Goal: Communication & Community: Answer question/provide support

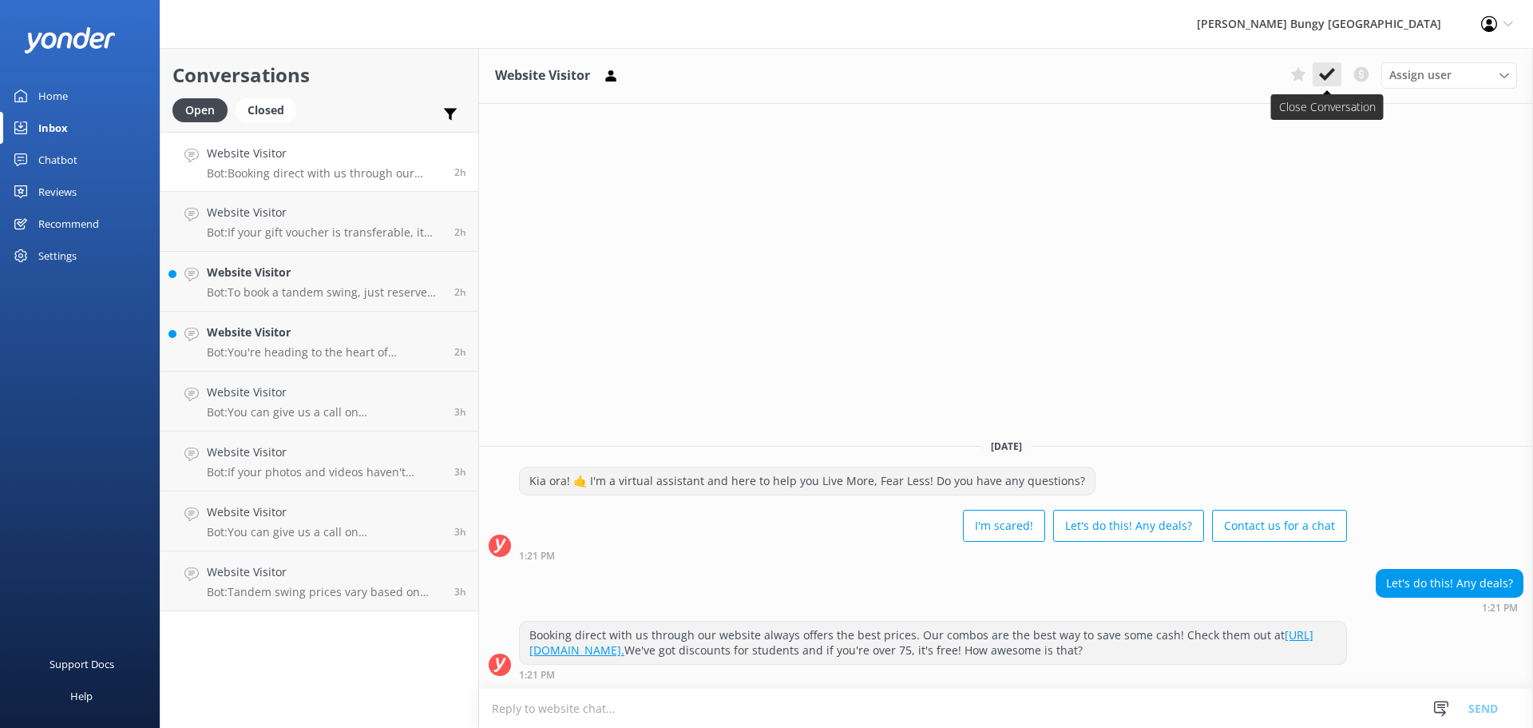
click at [1320, 69] on icon at bounding box center [1327, 74] width 16 height 16
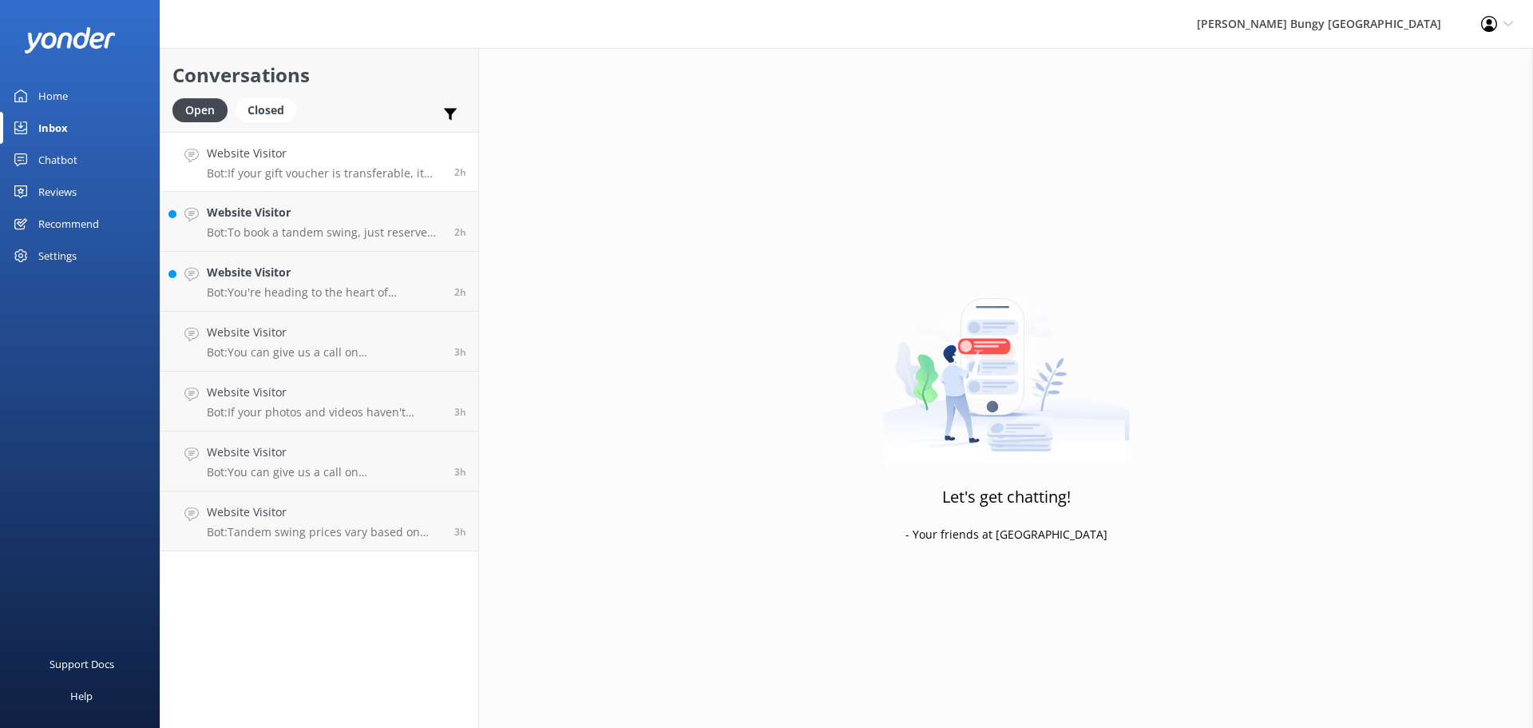
click at [361, 160] on h4 "Website Visitor" at bounding box center [325, 154] width 236 height 18
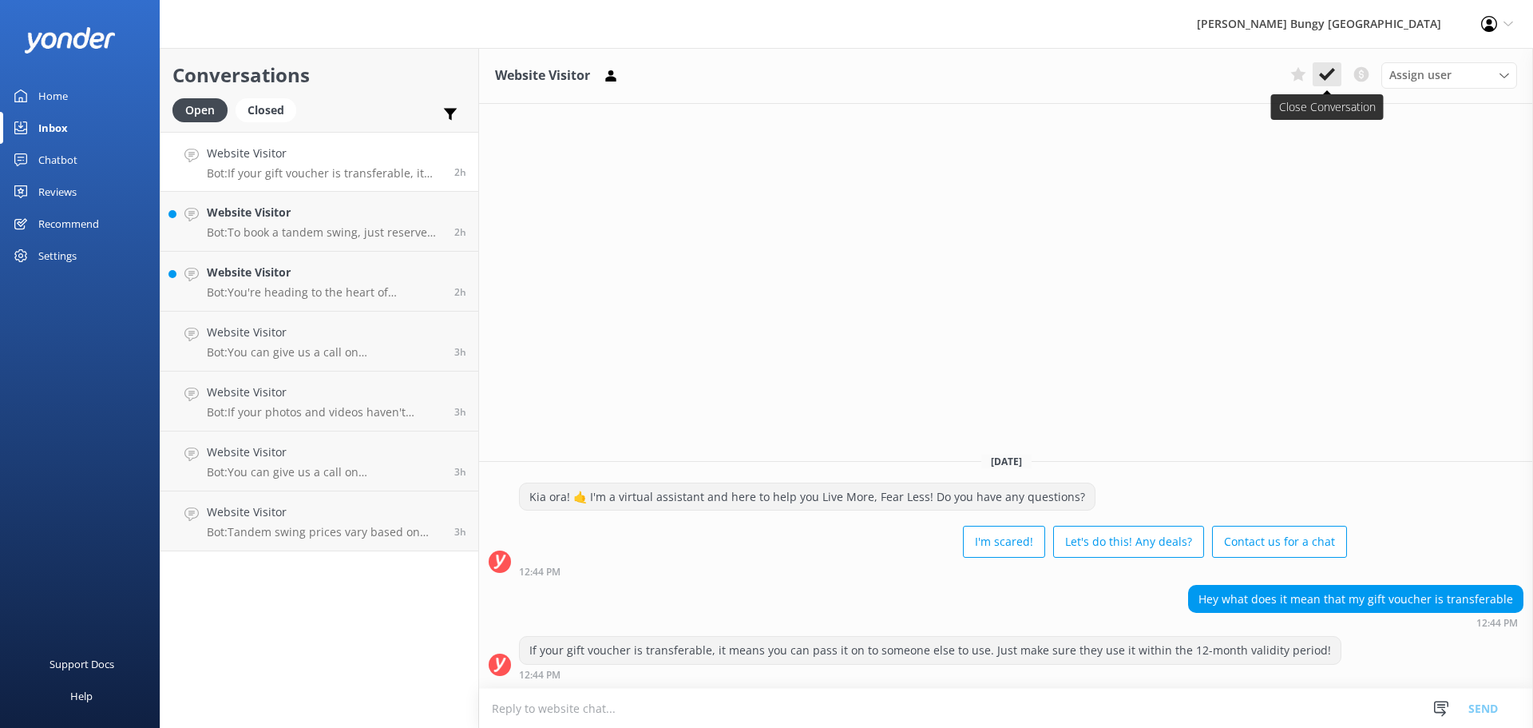
click at [1334, 64] on button at bounding box center [1327, 74] width 29 height 24
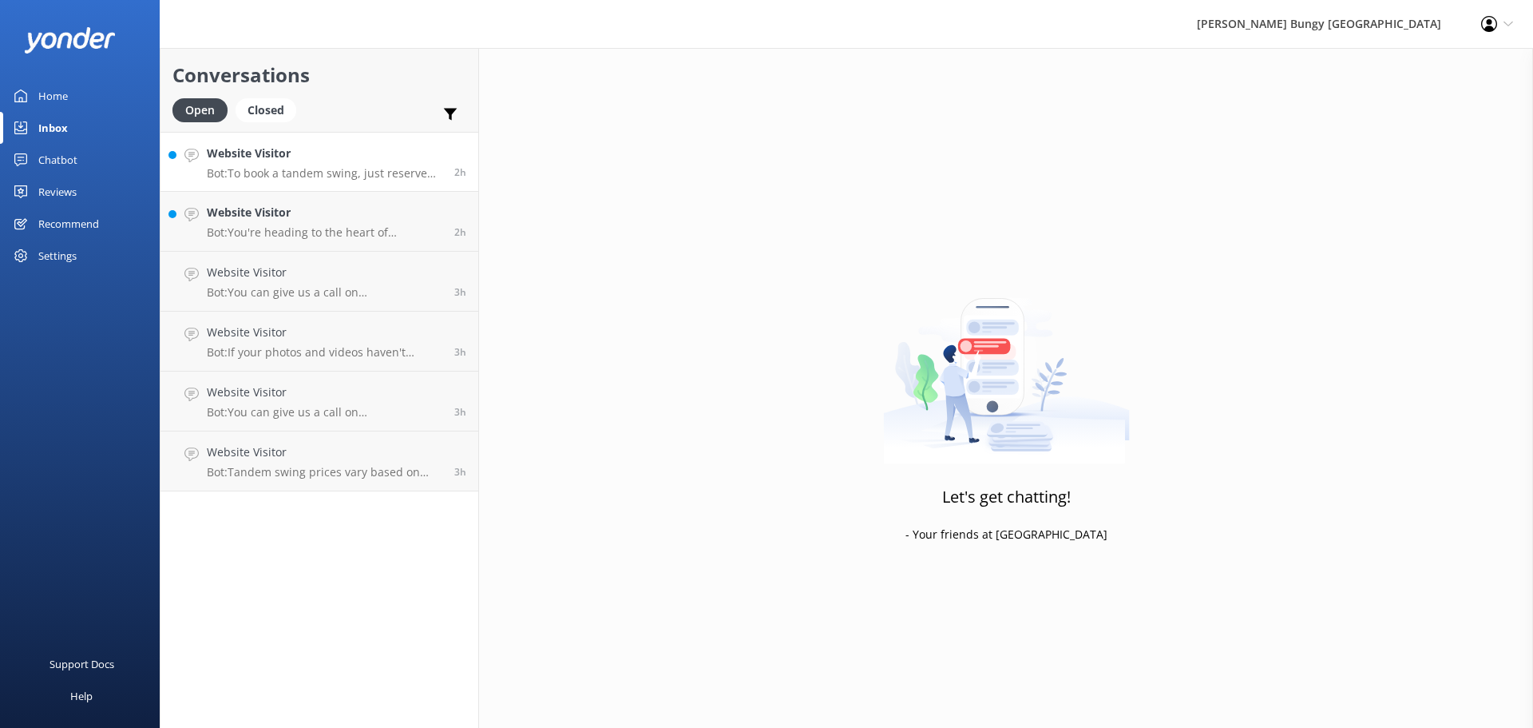
click at [383, 169] on p "Bot: To book a tandem swing, just reserve two individual spots for the same tim…" at bounding box center [325, 173] width 236 height 14
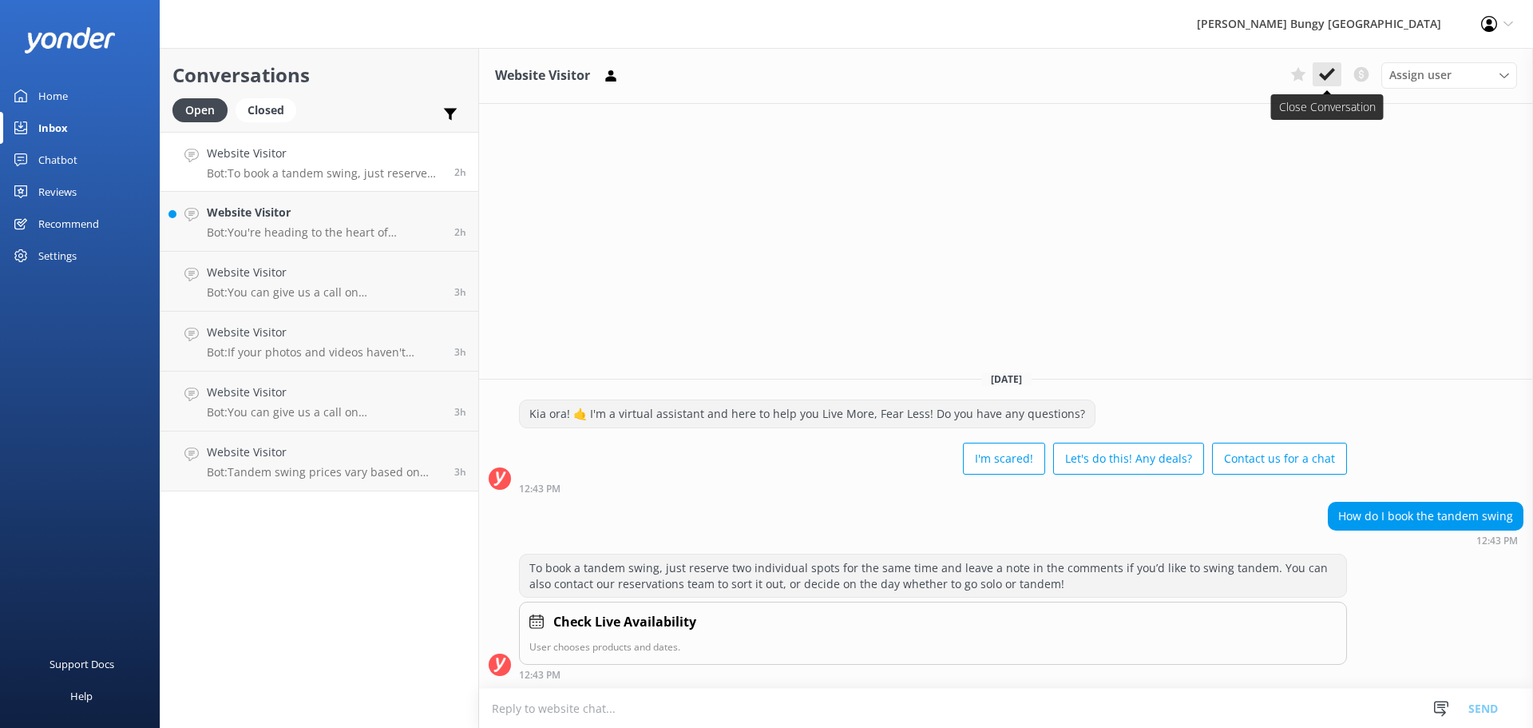
click at [1330, 71] on icon at bounding box center [1327, 74] width 16 height 16
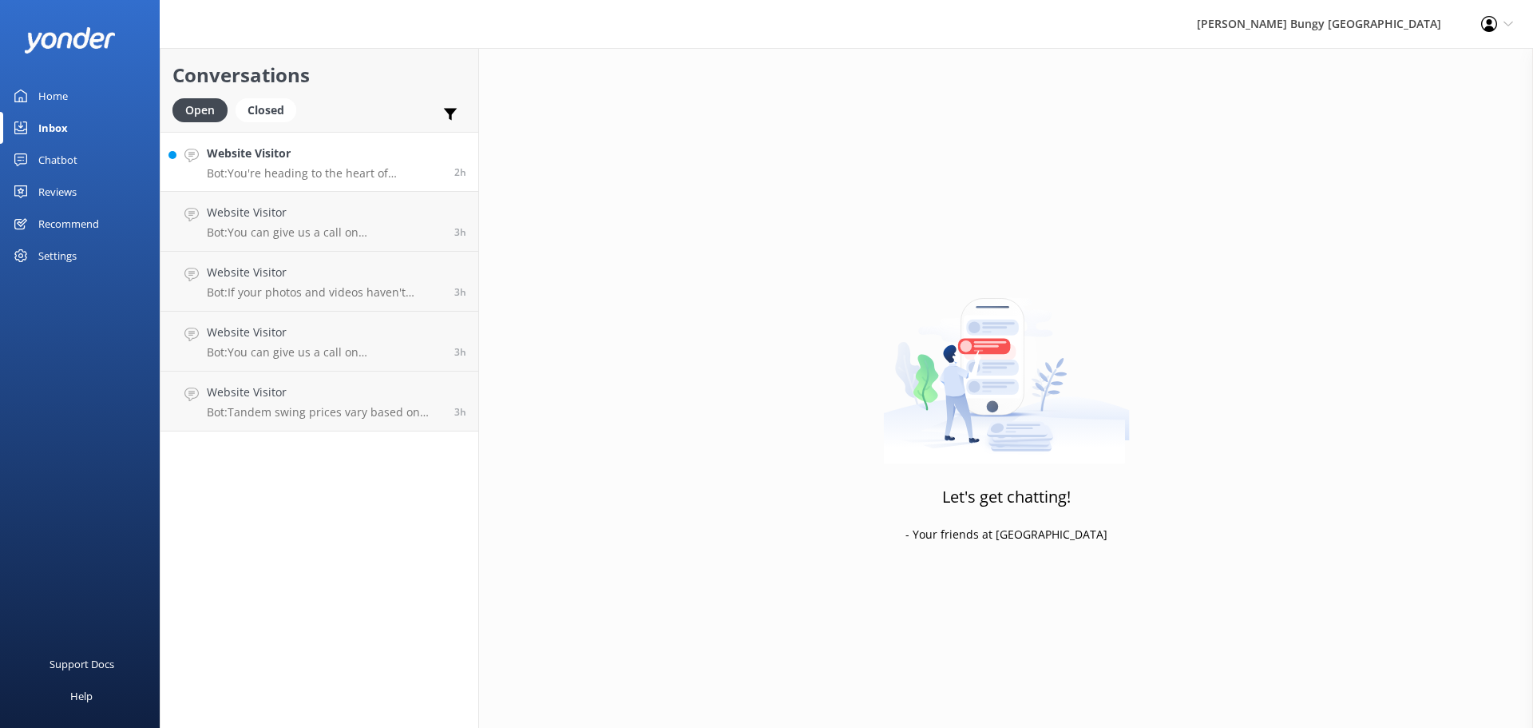
click at [381, 175] on p "Bot: You're heading to the heart of adventure! If you're driving yourself, punc…" at bounding box center [325, 173] width 236 height 14
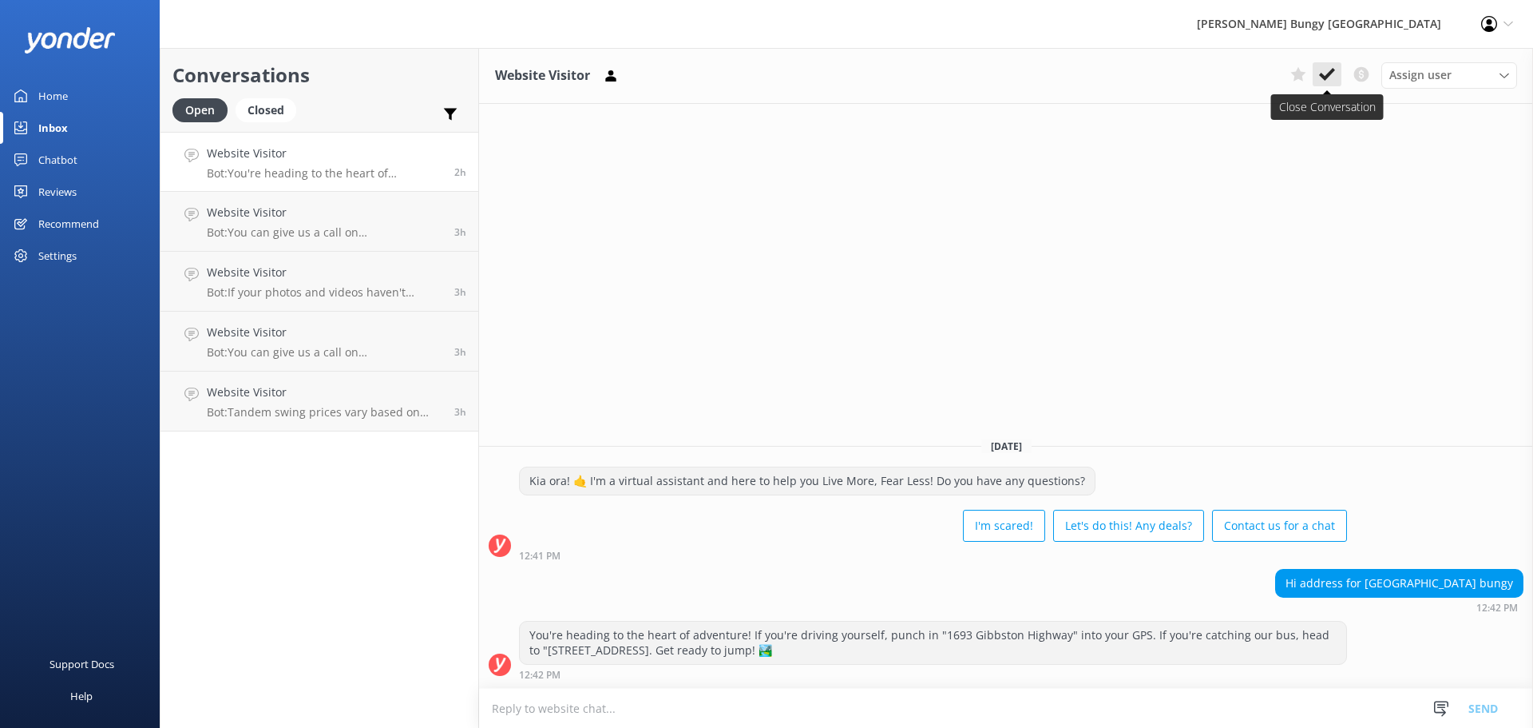
click at [1336, 78] on button at bounding box center [1327, 74] width 29 height 24
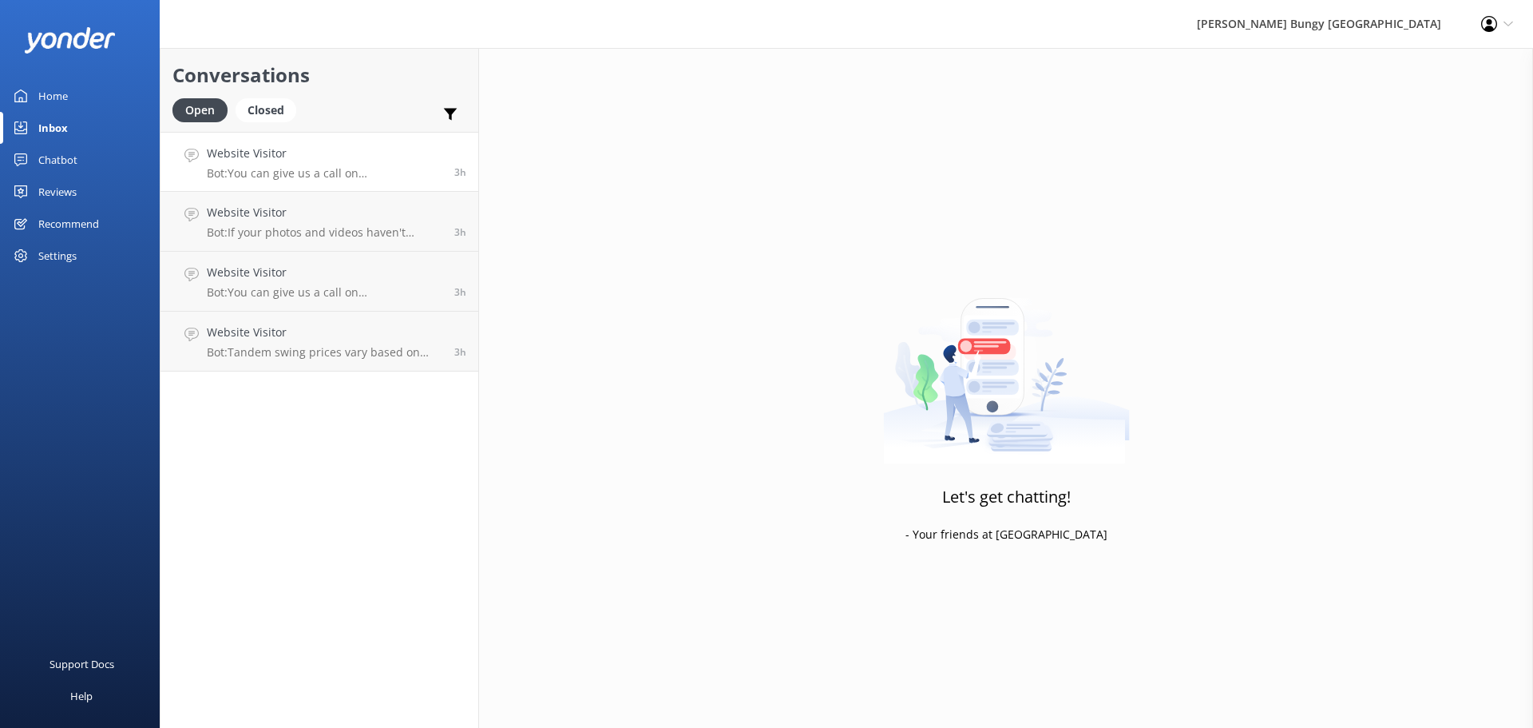
click at [367, 178] on p "Bot: You can give us a call on [PHONE_NUMBER] or [PHONE_NUMBER] to chat with a …" at bounding box center [325, 173] width 236 height 14
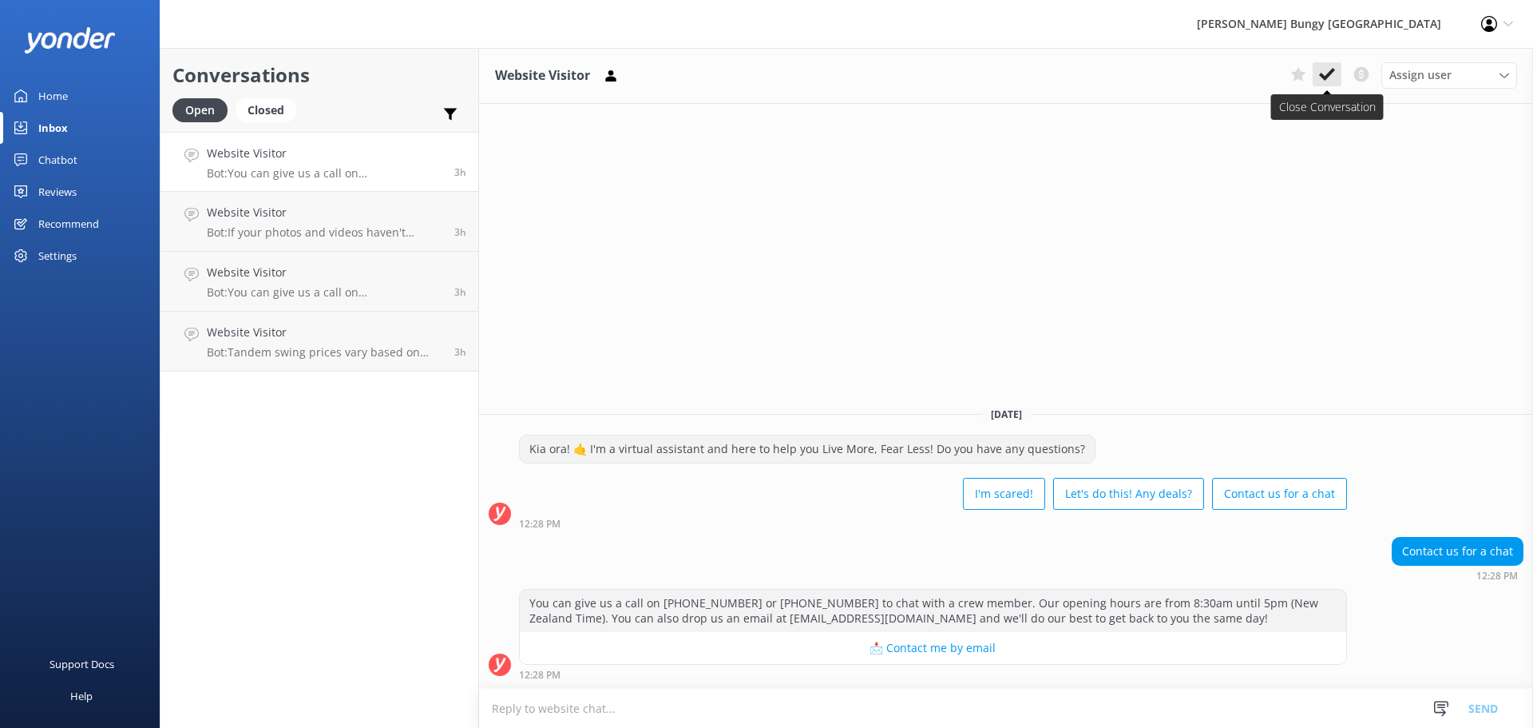
click at [1335, 75] on button at bounding box center [1327, 74] width 29 height 24
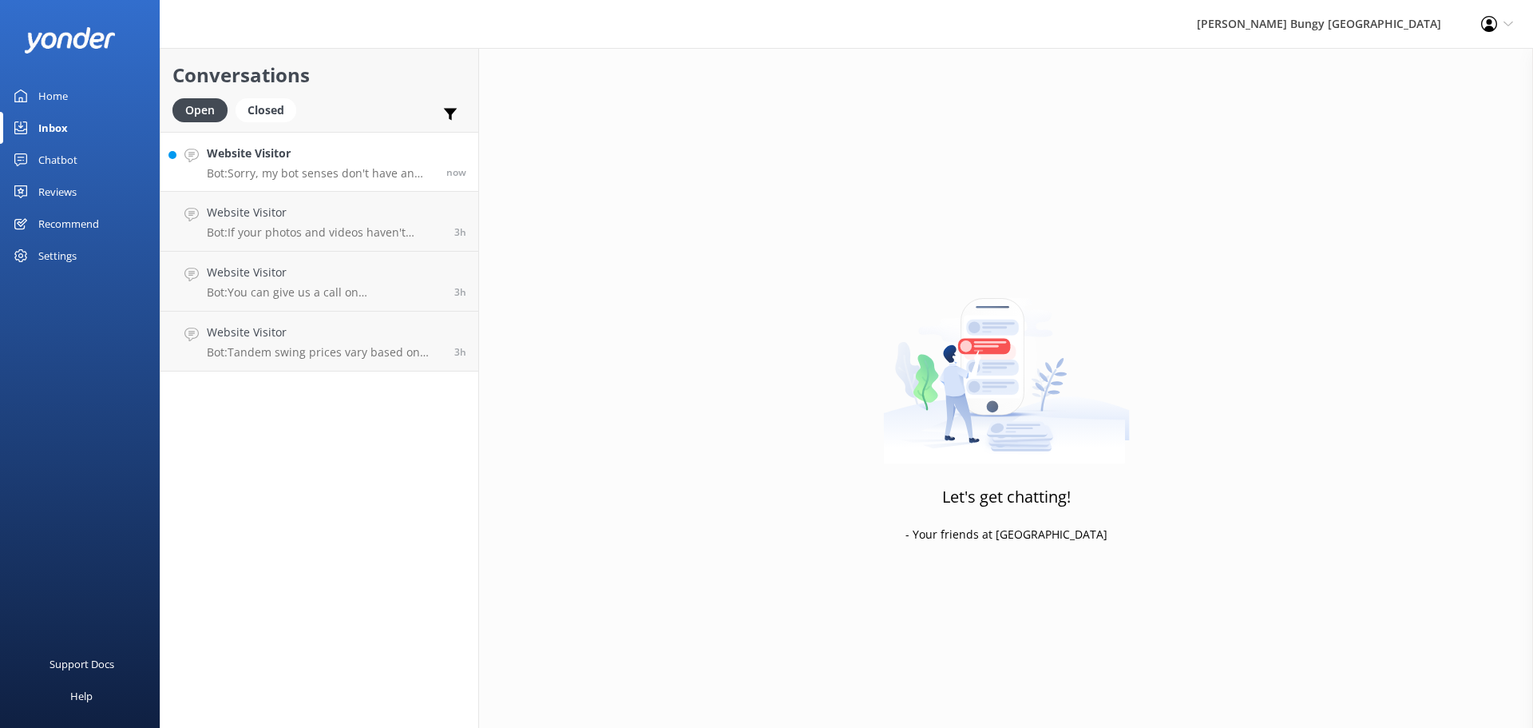
click at [385, 153] on h4 "Website Visitor" at bounding box center [321, 154] width 228 height 18
